Goal: Information Seeking & Learning: Learn about a topic

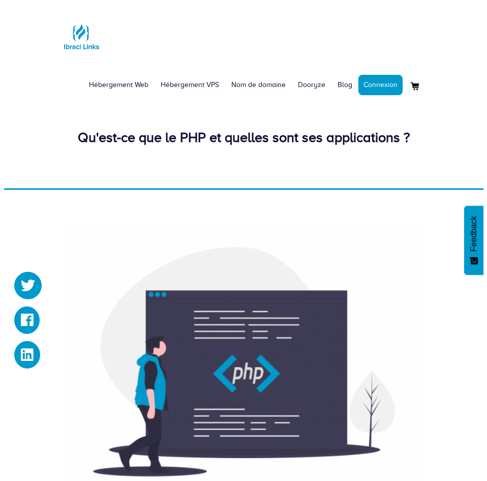
scroll to position [279, 0]
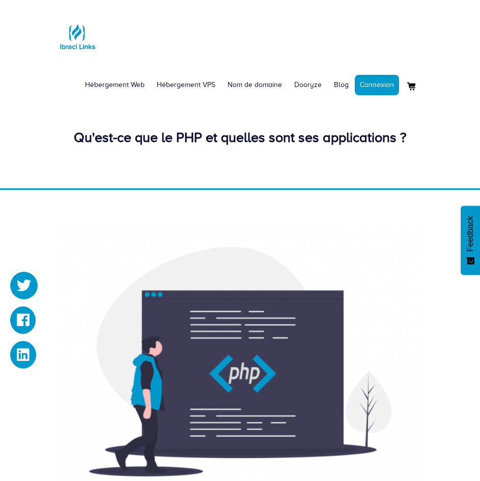
scroll to position [279, 0]
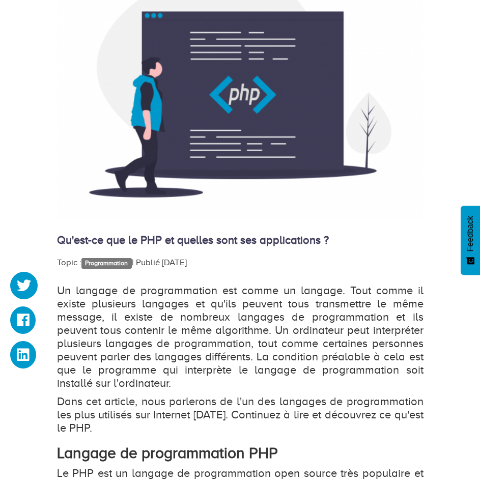
scroll to position [565, 0]
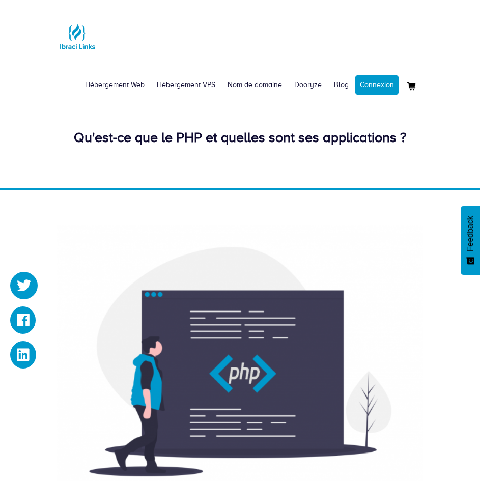
scroll to position [565, 0]
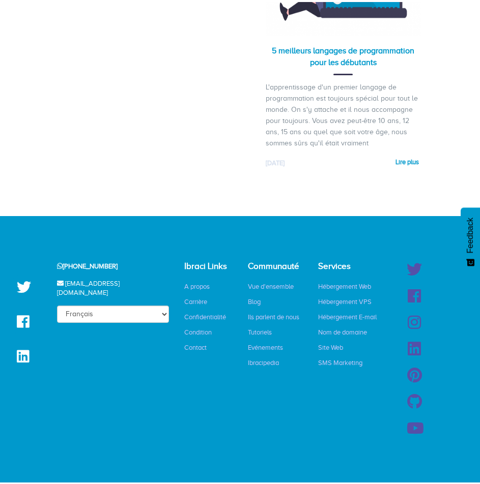
scroll to position [2110, 0]
